Goal: Information Seeking & Learning: Learn about a topic

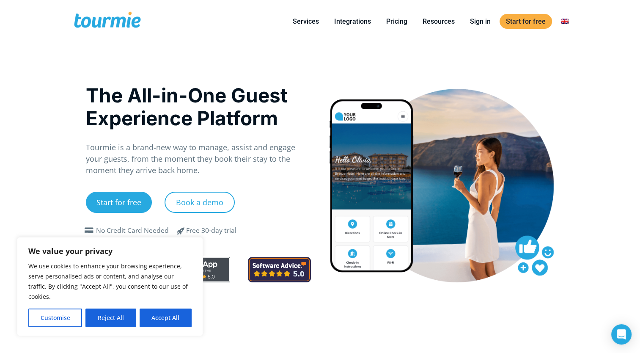
click at [117, 317] on button "Reject All" at bounding box center [110, 317] width 50 height 19
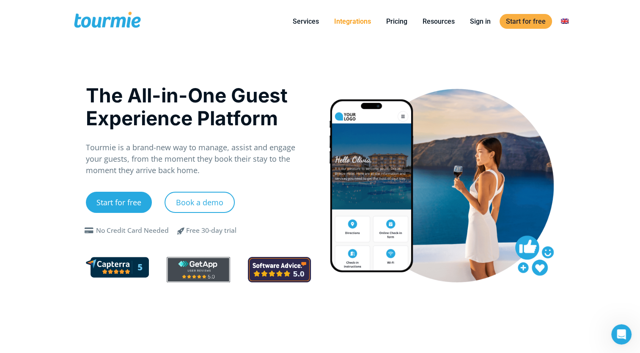
click at [352, 21] on link "Integrations" at bounding box center [353, 21] width 50 height 11
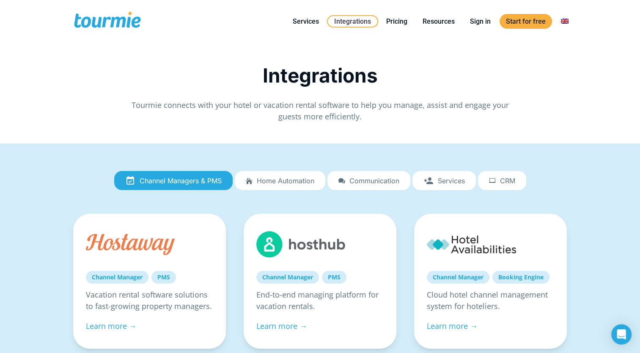
click at [520, 94] on div "Integrations Tourmie connects with your hotel or vacation rental software to he…" at bounding box center [320, 93] width 495 height 58
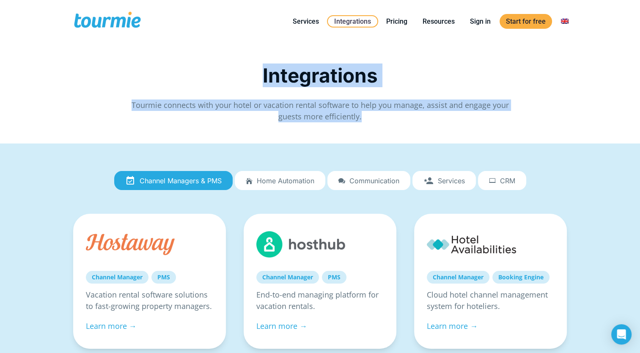
drag, startPoint x: 261, startPoint y: 74, endPoint x: 500, endPoint y: 118, distance: 242.3
click at [500, 118] on div "Integrations Tourmie connects with your hotel or vacation rental software to he…" at bounding box center [320, 93] width 495 height 58
drag, startPoint x: 500, startPoint y: 118, endPoint x: 476, endPoint y: 124, distance: 24.5
click at [476, 124] on div "Integrations Tourmie connects with your hotel or vacation rental software to he…" at bounding box center [320, 97] width 513 height 67
click at [412, 124] on div "Integrations Tourmie connects with your hotel or vacation rental software to he…" at bounding box center [320, 97] width 513 height 67
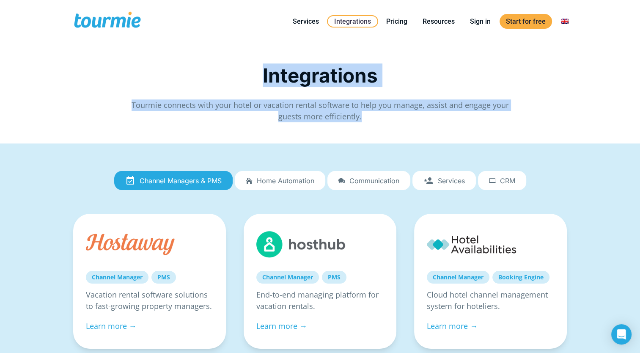
drag, startPoint x: 364, startPoint y: 120, endPoint x: 263, endPoint y: 77, distance: 110.2
click at [263, 77] on div "Integrations Tourmie connects with your hotel or vacation rental software to he…" at bounding box center [320, 93] width 495 height 58
click at [263, 77] on span "Integrations" at bounding box center [320, 75] width 115 height 24
click at [258, 77] on h1 "Integrations" at bounding box center [320, 75] width 254 height 23
